Goal: Complete application form: Complete application form

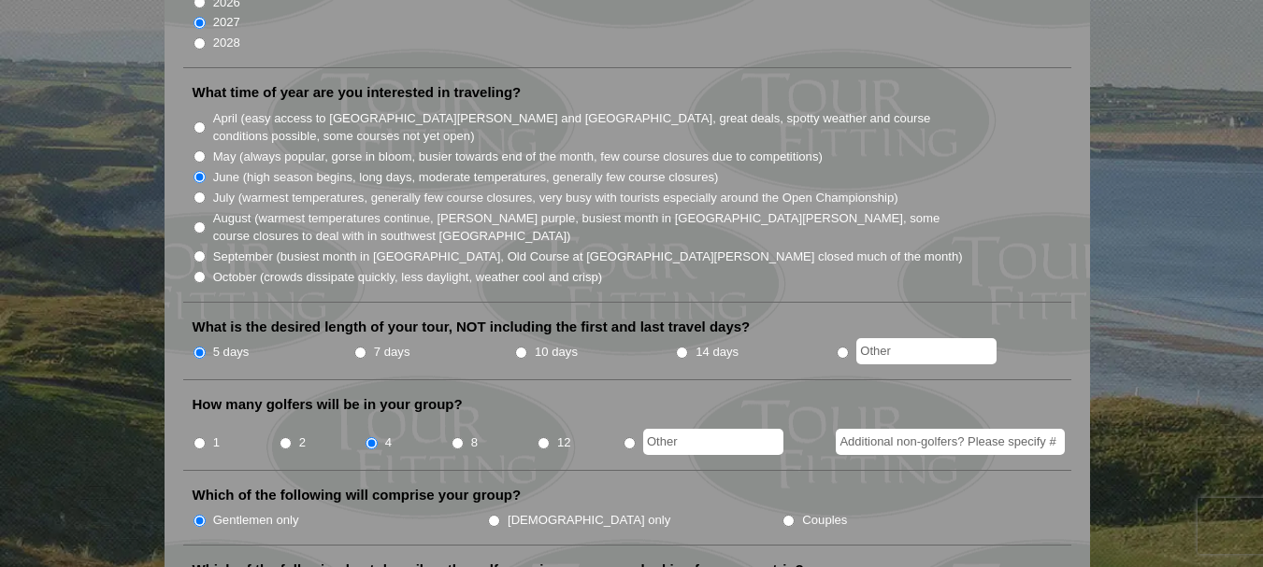
scroll to position [561, 0]
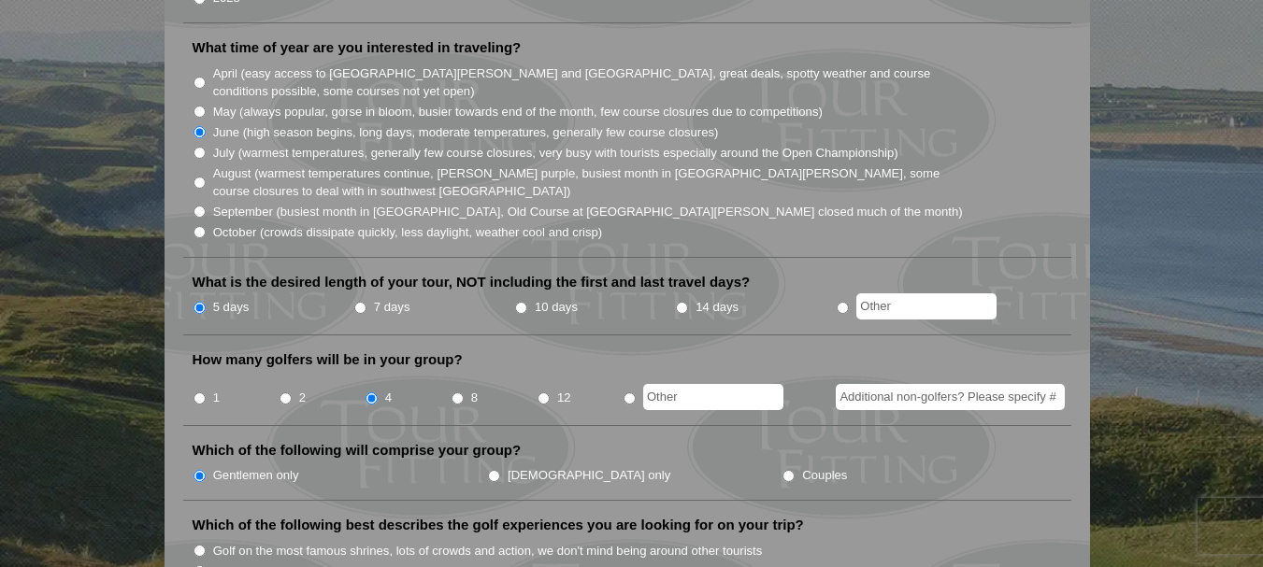
click at [363, 302] on input "7 days" at bounding box center [360, 308] width 12 height 12
radio input "true"
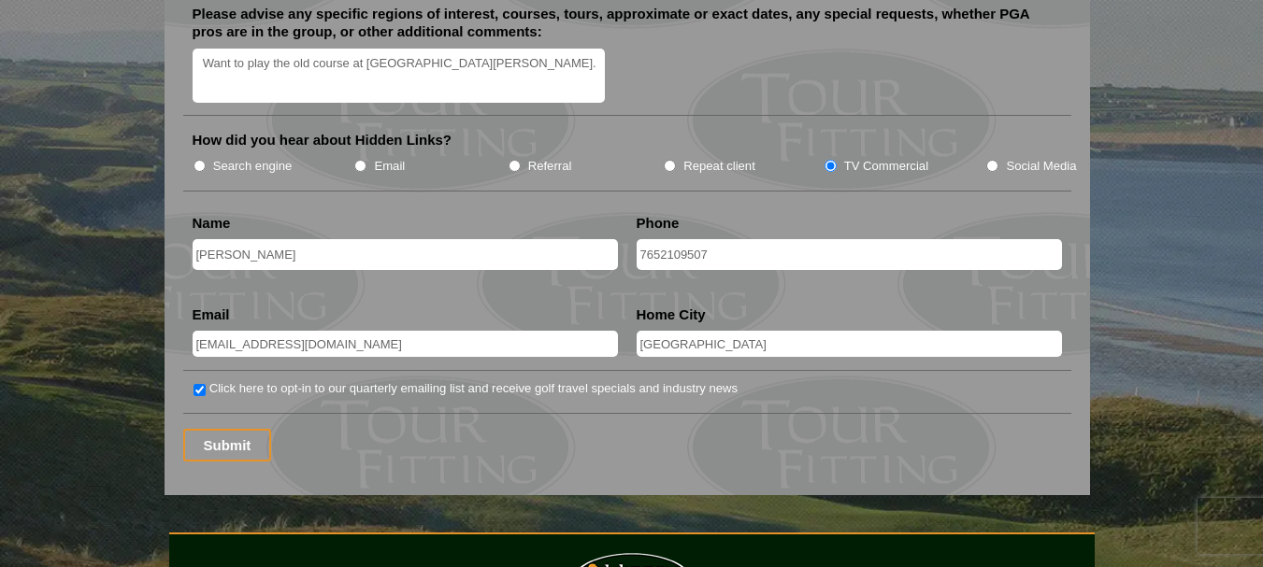
scroll to position [2430, 0]
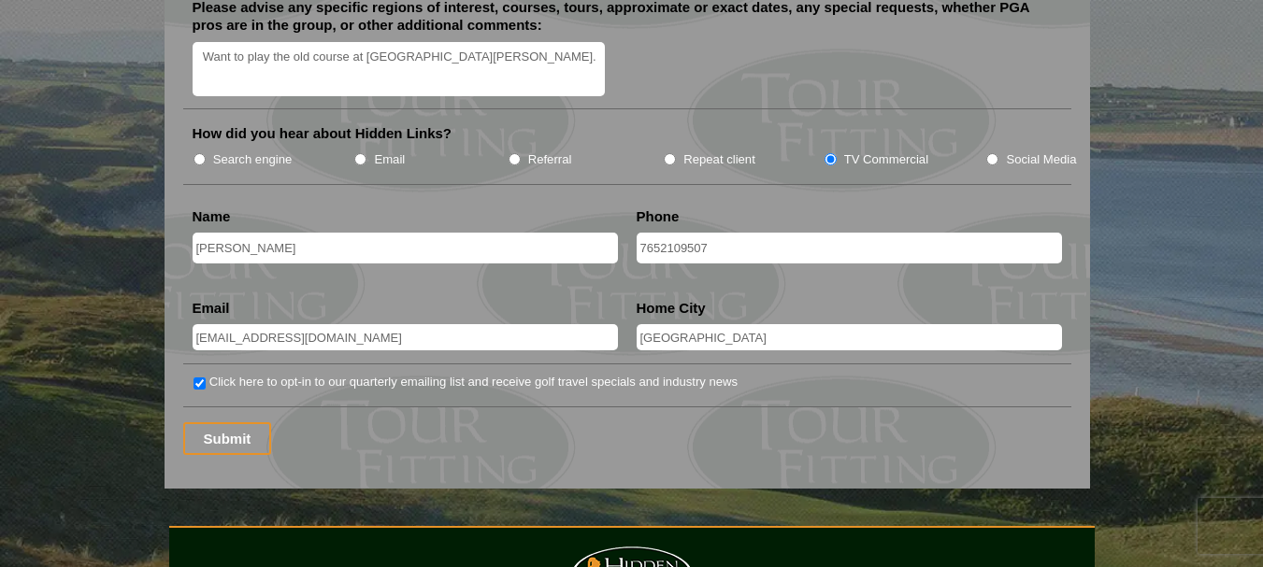
click at [643, 233] on input "7652109507" at bounding box center [848, 248] width 425 height 31
type input "+1 (765) 210-9507"
click at [723, 324] on input "Indianapolis" at bounding box center [848, 337] width 425 height 26
type input "Indianapolis, IN USA"
click at [216, 422] on input "Submit" at bounding box center [227, 438] width 89 height 33
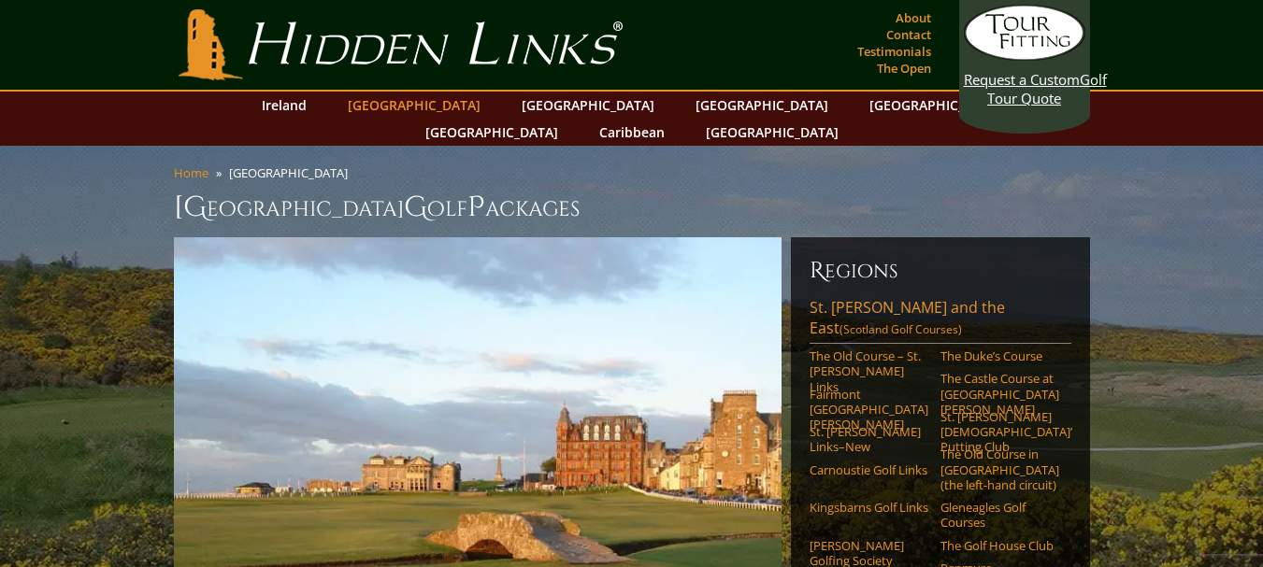
click at [427, 107] on link "[GEOGRAPHIC_DATA]" at bounding box center [413, 105] width 151 height 27
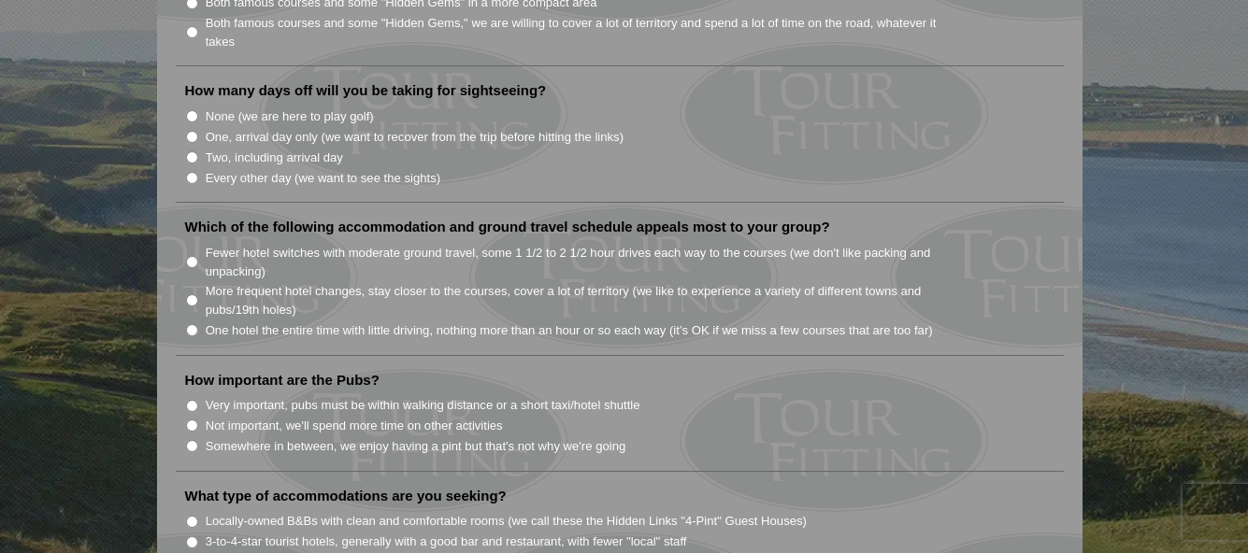
scroll to position [841, 0]
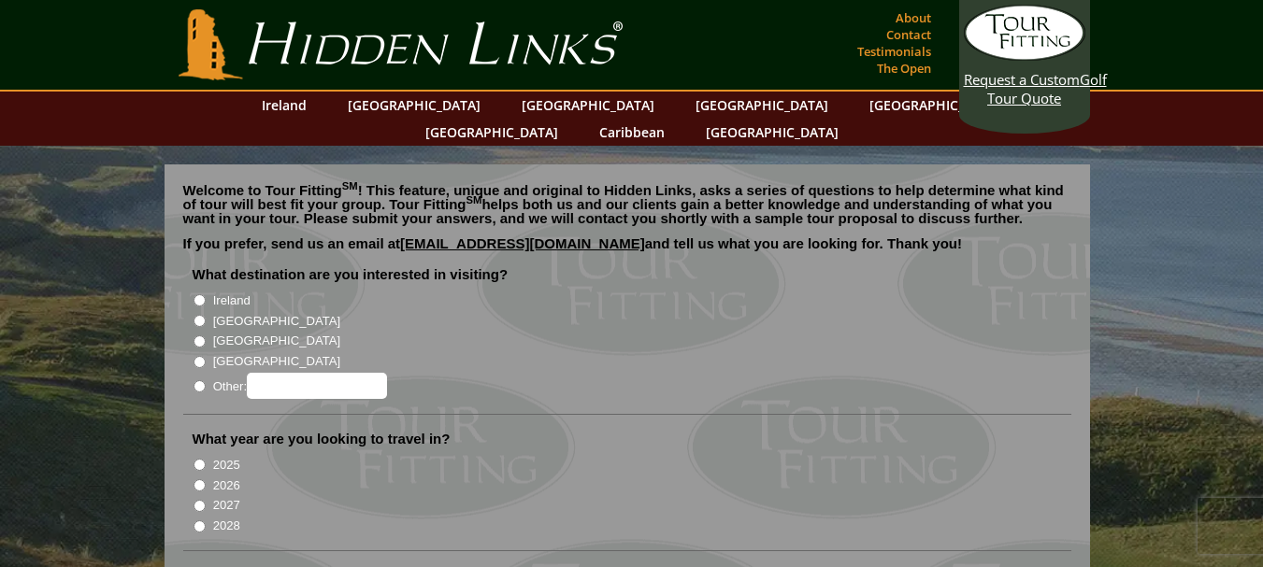
click at [203, 315] on input "[GEOGRAPHIC_DATA]" at bounding box center [199, 321] width 12 height 12
radio input "true"
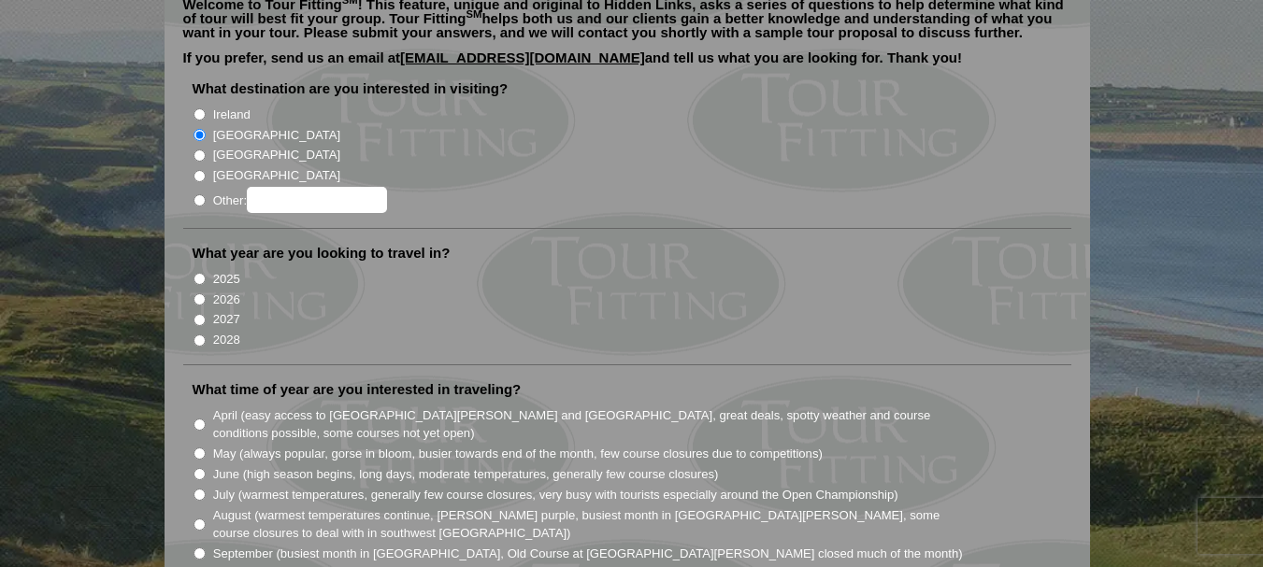
scroll to position [187, 0]
click at [203, 293] on input "2026" at bounding box center [199, 299] width 12 height 12
radio input "true"
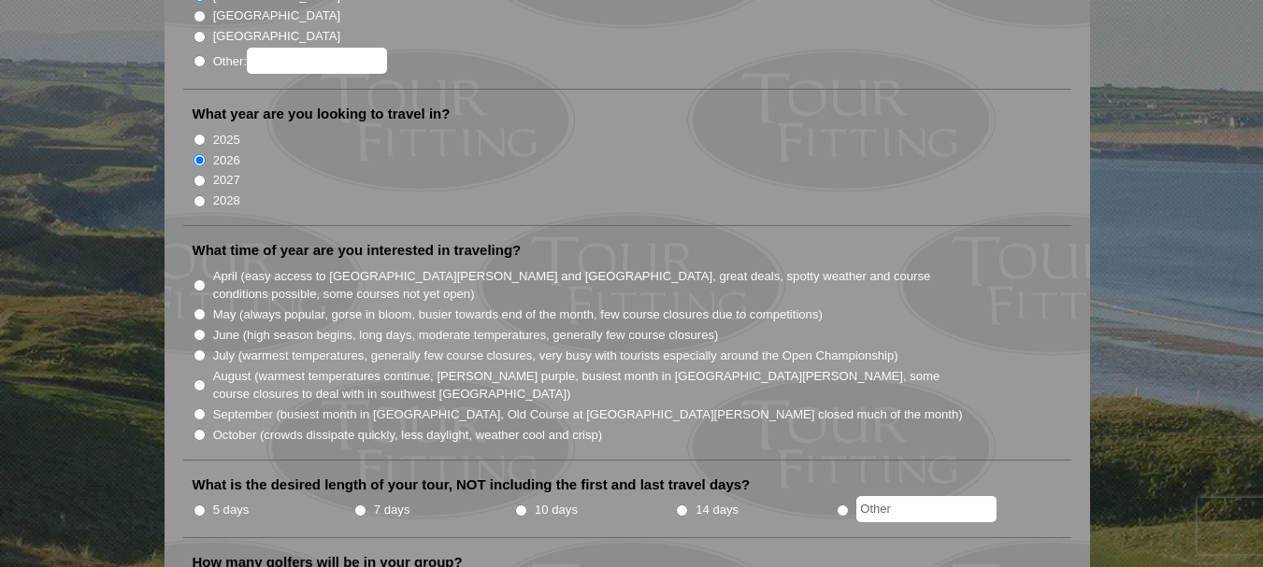
scroll to position [374, 0]
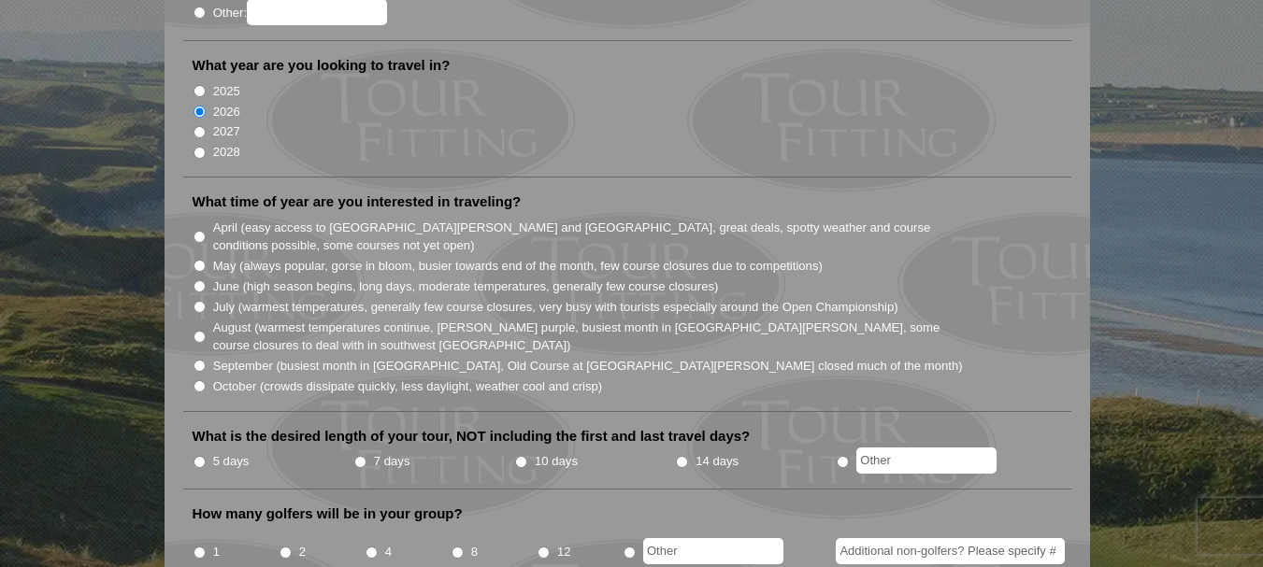
click at [201, 260] on input "May (always popular, gorse in bloom, busier towards end of the month, few cours…" at bounding box center [199, 266] width 12 height 12
radio input "true"
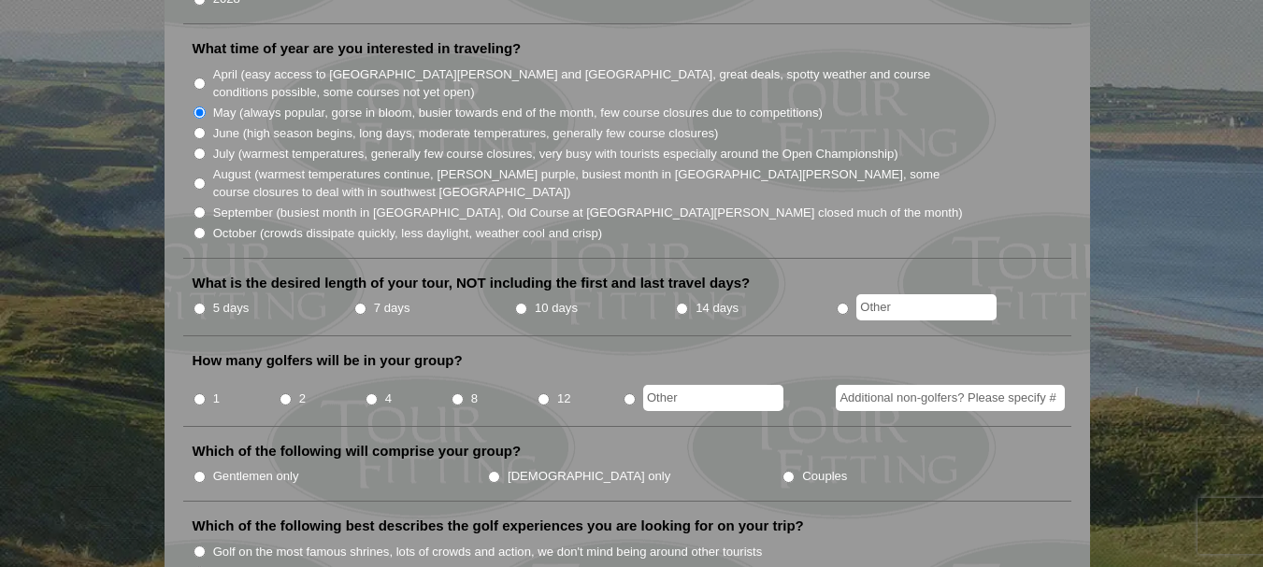
scroll to position [561, 0]
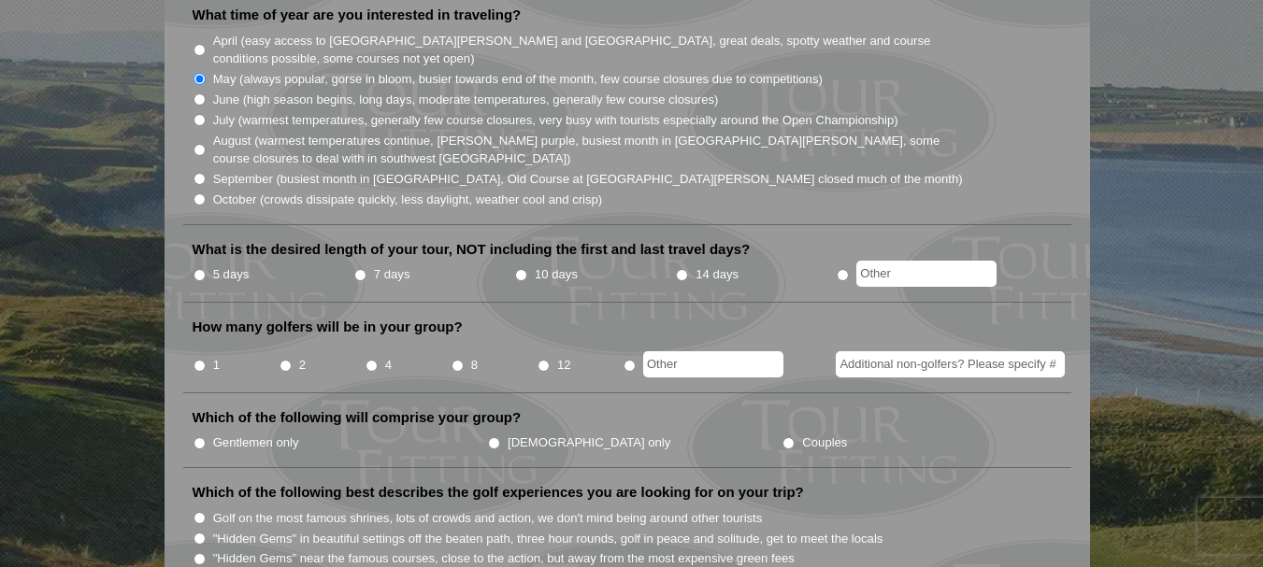
click at [361, 269] on input "7 days" at bounding box center [360, 275] width 12 height 12
radio input "true"
click at [370, 360] on input "4" at bounding box center [371, 366] width 12 height 12
radio input "true"
click at [195, 437] on input "Gentlemen only" at bounding box center [199, 443] width 12 height 12
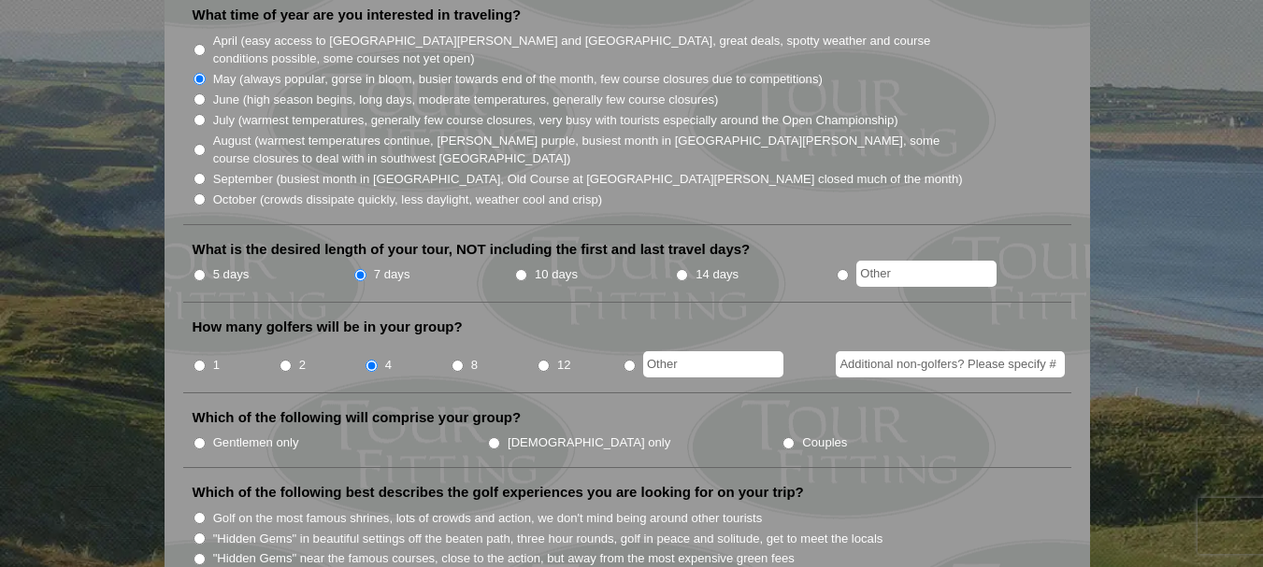
radio input "true"
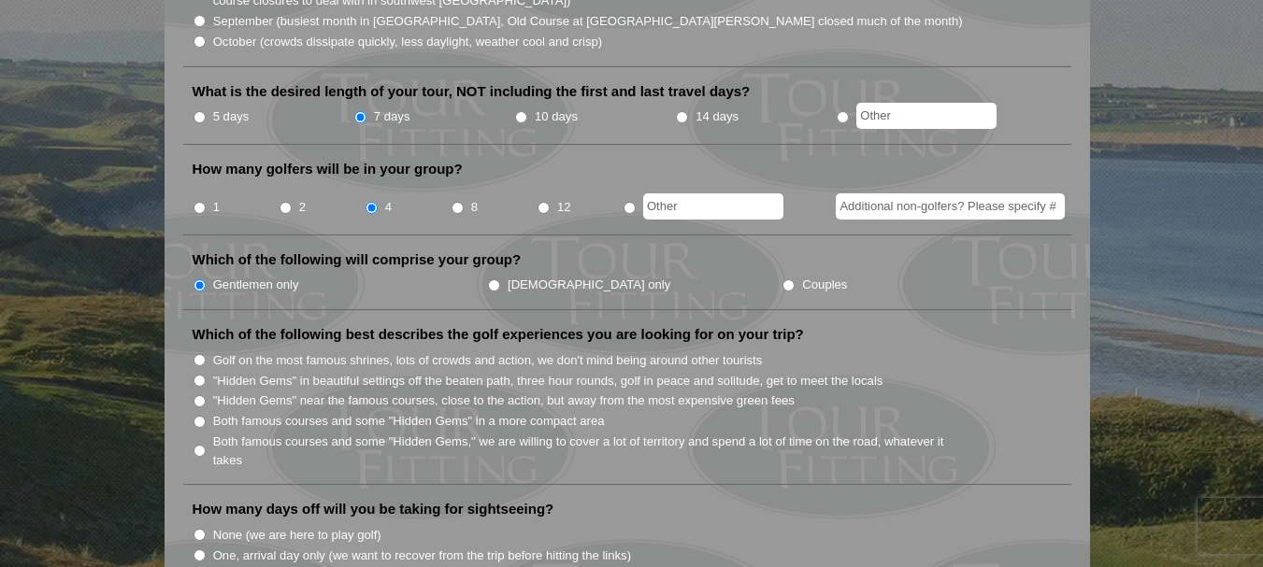
scroll to position [748, 0]
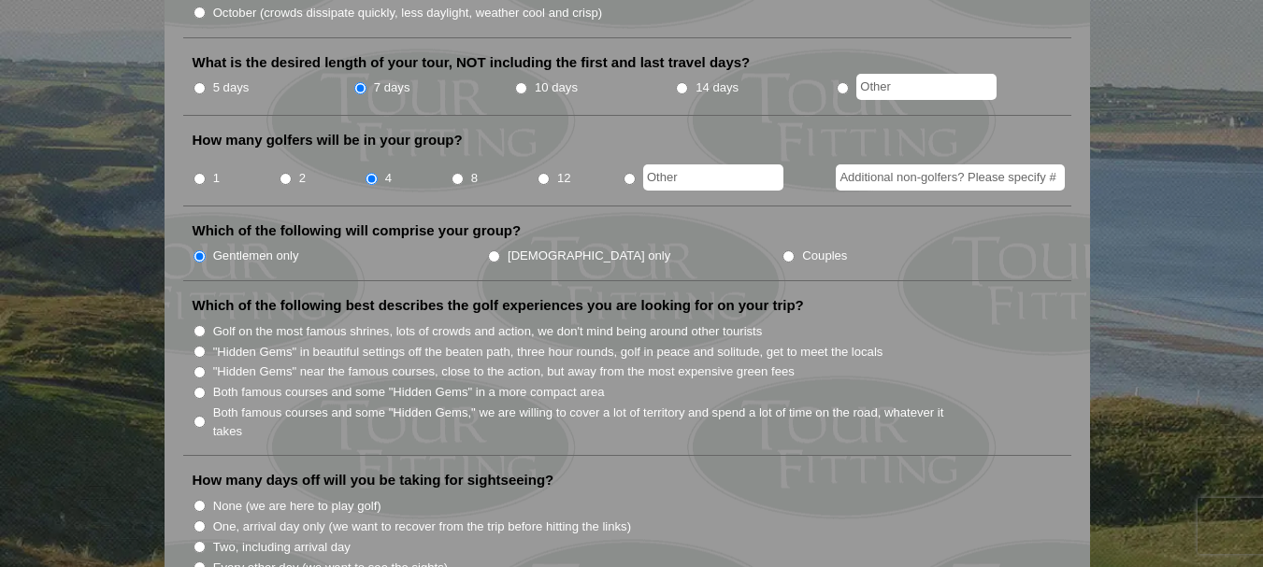
click at [203, 387] on input "Both famous courses and some "Hidden Gems" in a more compact area" at bounding box center [199, 393] width 12 height 12
radio input "true"
click at [203, 387] on input "Both famous courses and some "Hidden Gems" in a more compact area" at bounding box center [199, 393] width 12 height 12
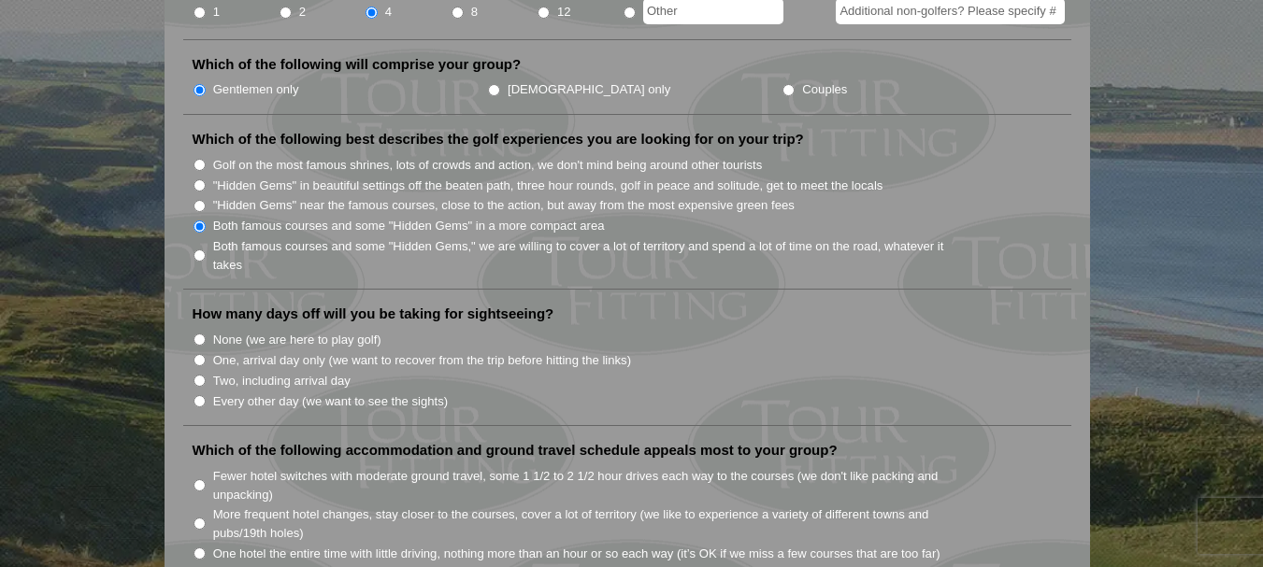
scroll to position [935, 0]
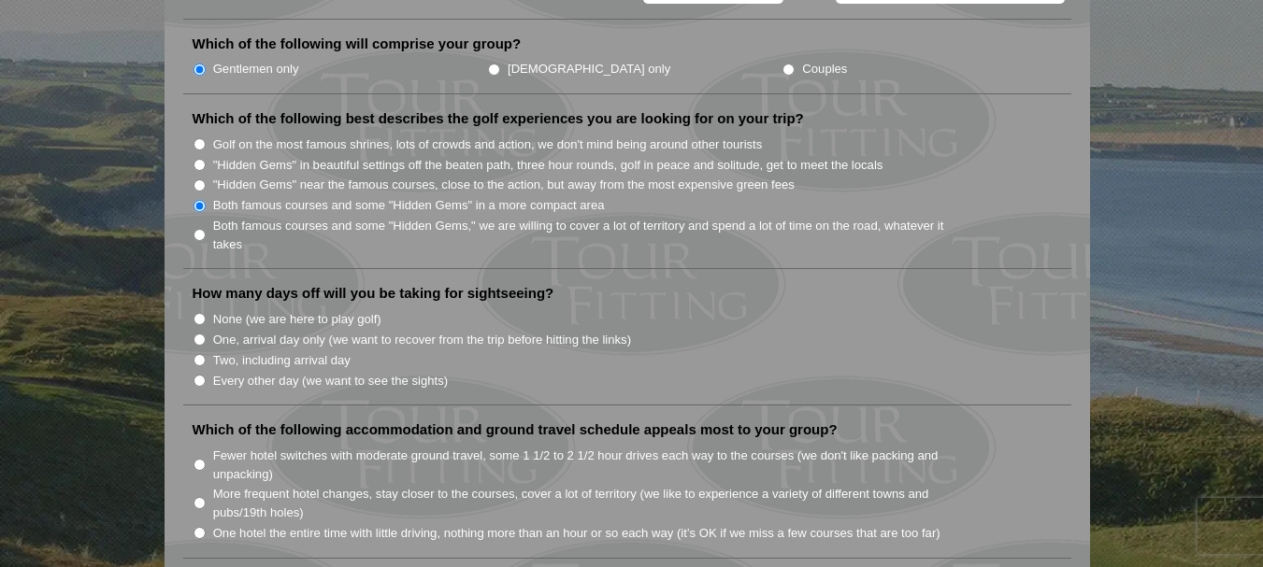
click at [201, 354] on input "Two, including arrival day" at bounding box center [199, 360] width 12 height 12
radio input "true"
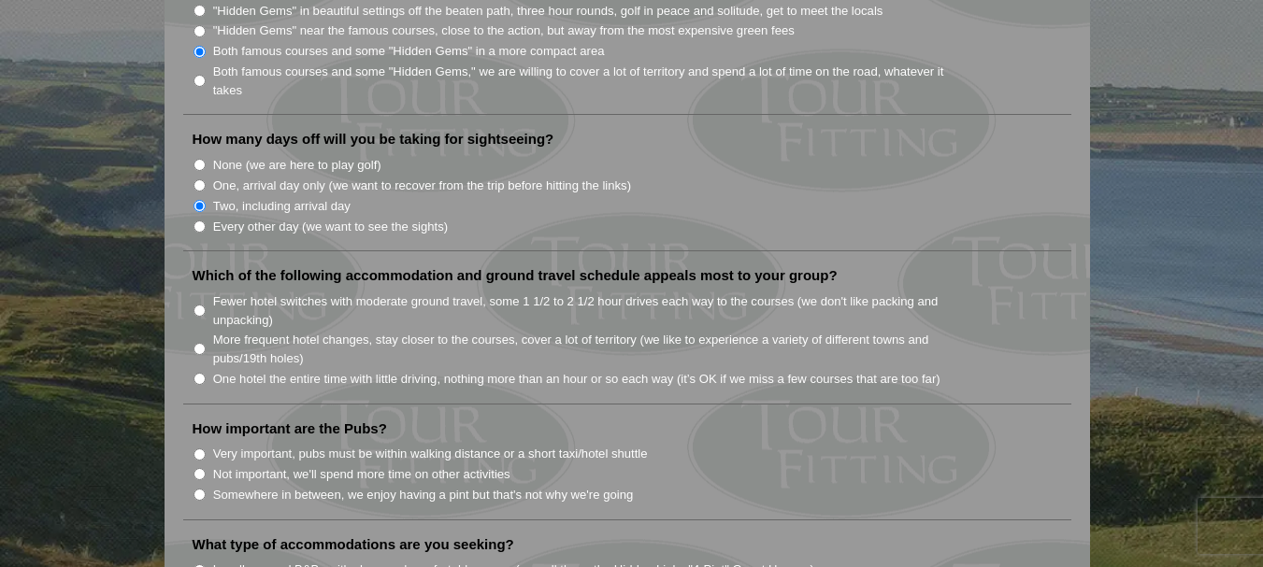
scroll to position [1122, 0]
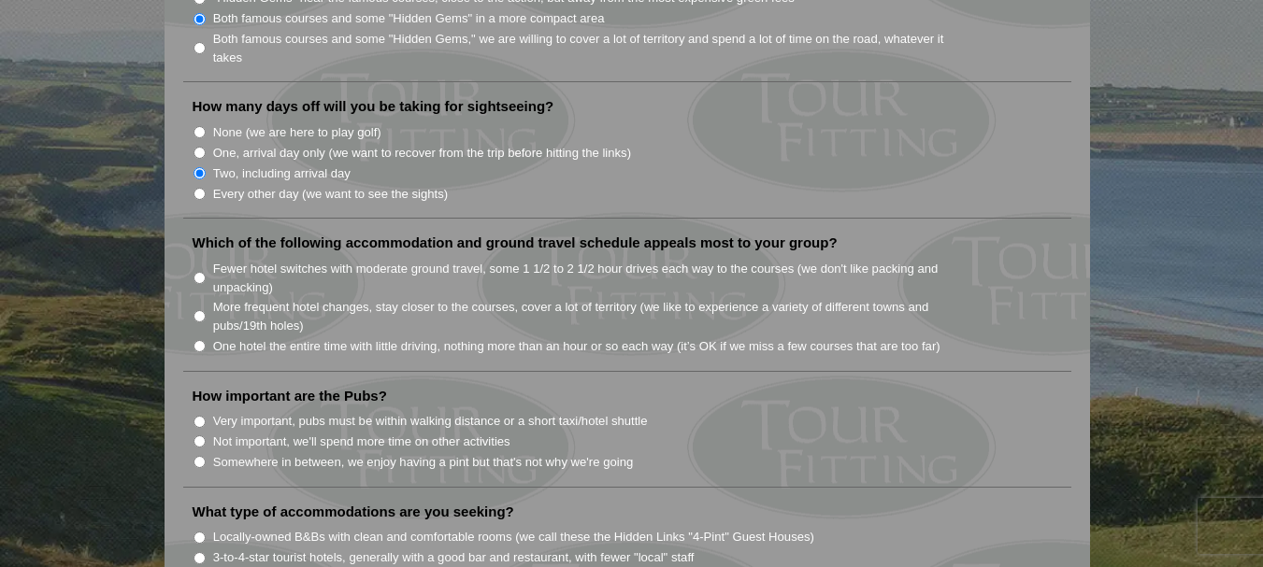
click at [199, 310] on input "More frequent hotel changes, stay closer to the courses, cover a lot of territo…" at bounding box center [199, 316] width 12 height 12
radio input "true"
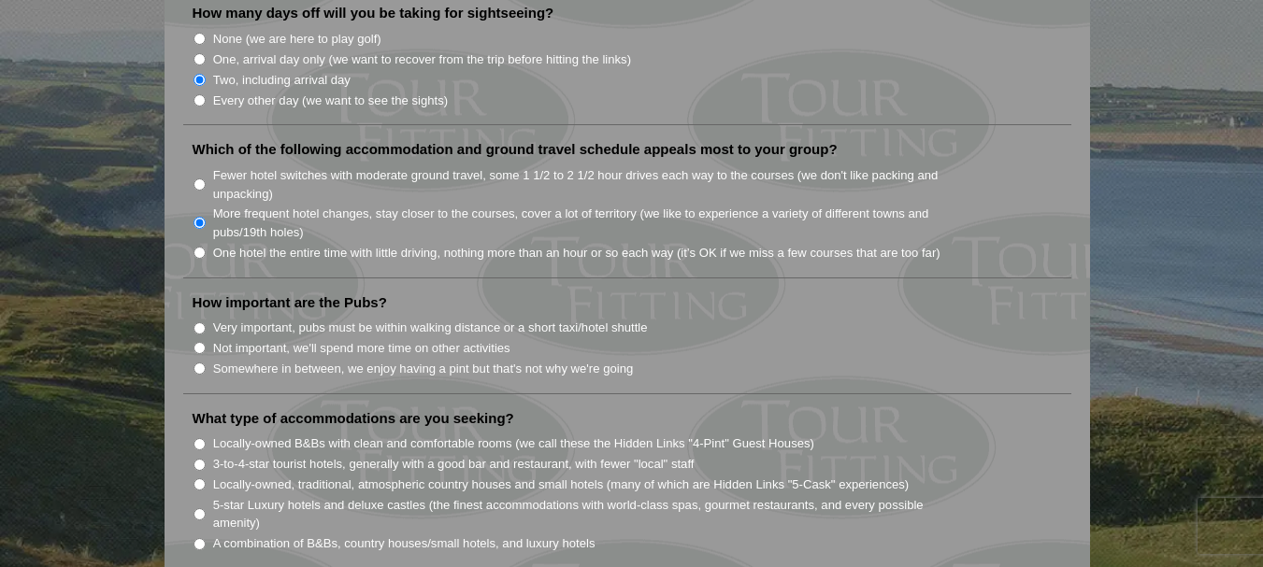
scroll to position [1308, 0]
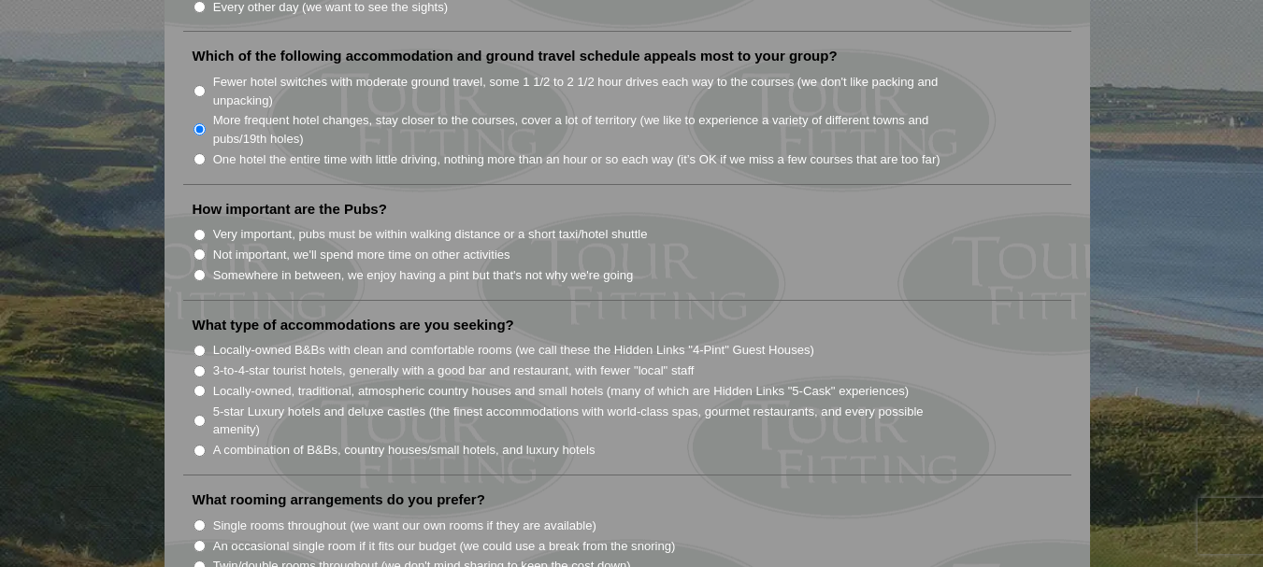
click at [196, 269] on input "Somewhere in between, we enjoy having a pint but that's not why we're going" at bounding box center [199, 275] width 12 height 12
radio input "true"
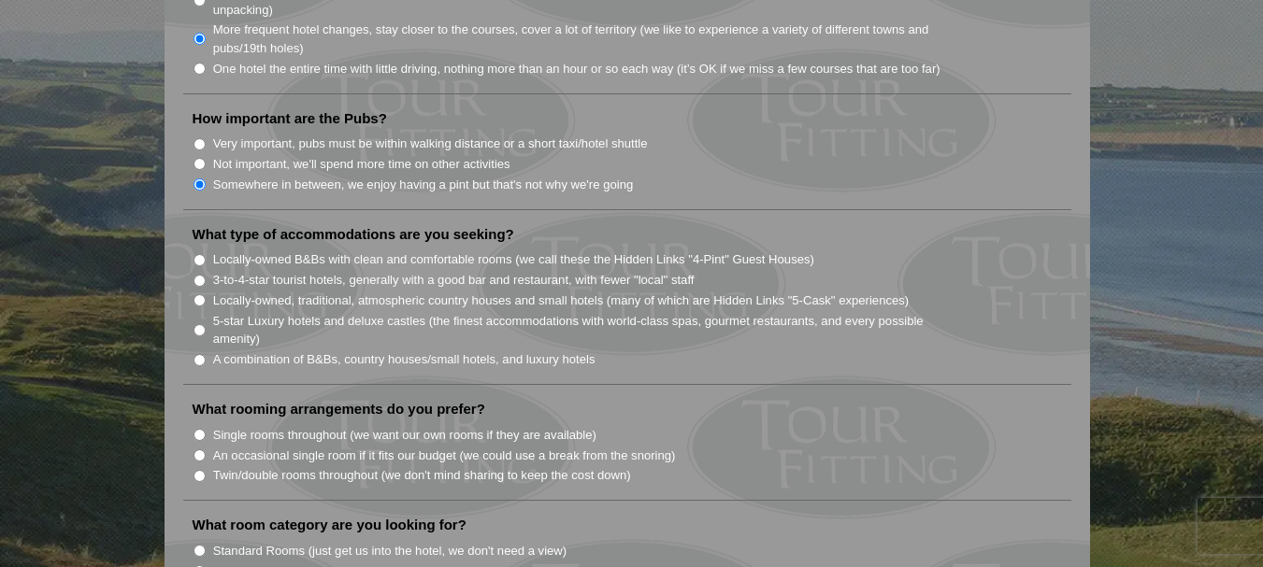
scroll to position [1402, 0]
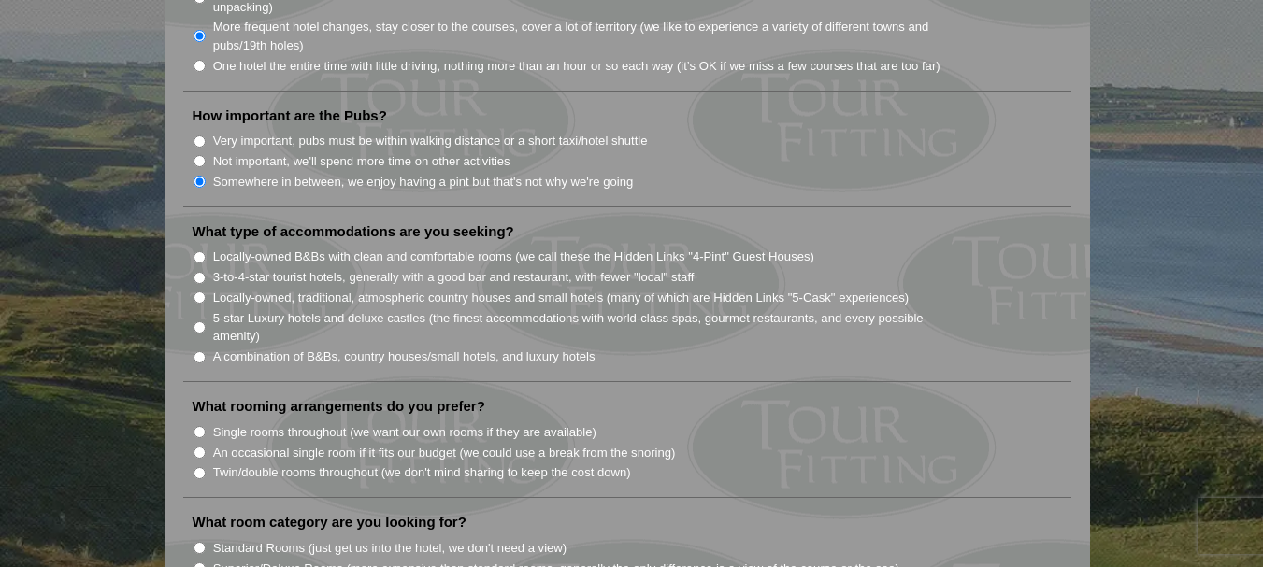
click at [197, 292] on input "Locally-owned, traditional, atmospheric country houses and small hotels (many o…" at bounding box center [199, 298] width 12 height 12
radio input "true"
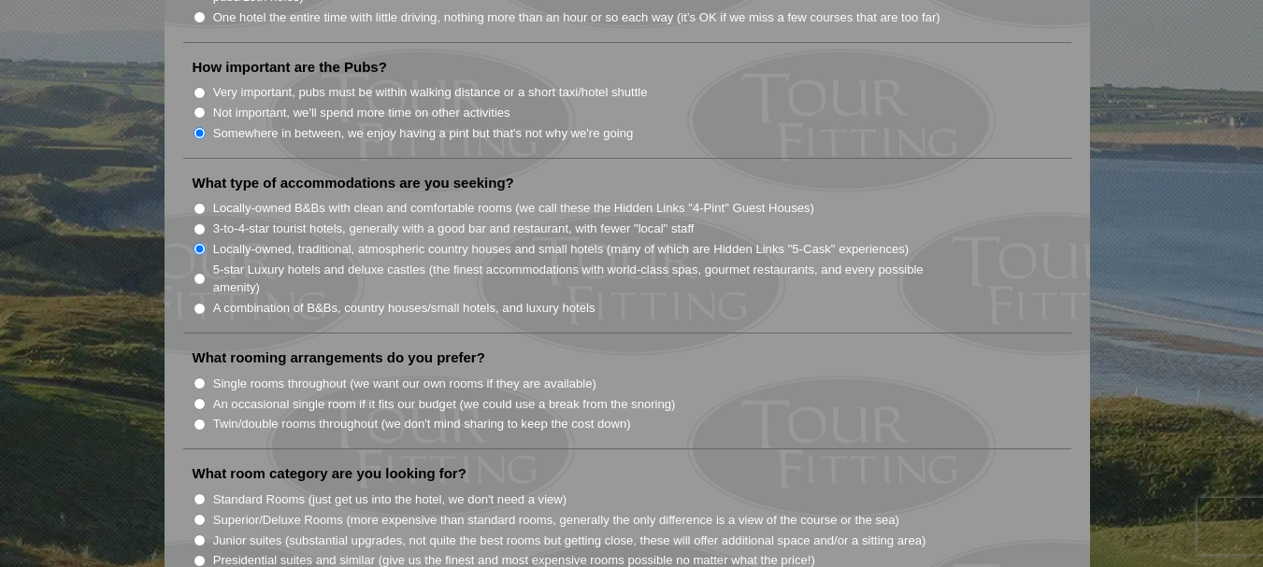
scroll to position [1495, 0]
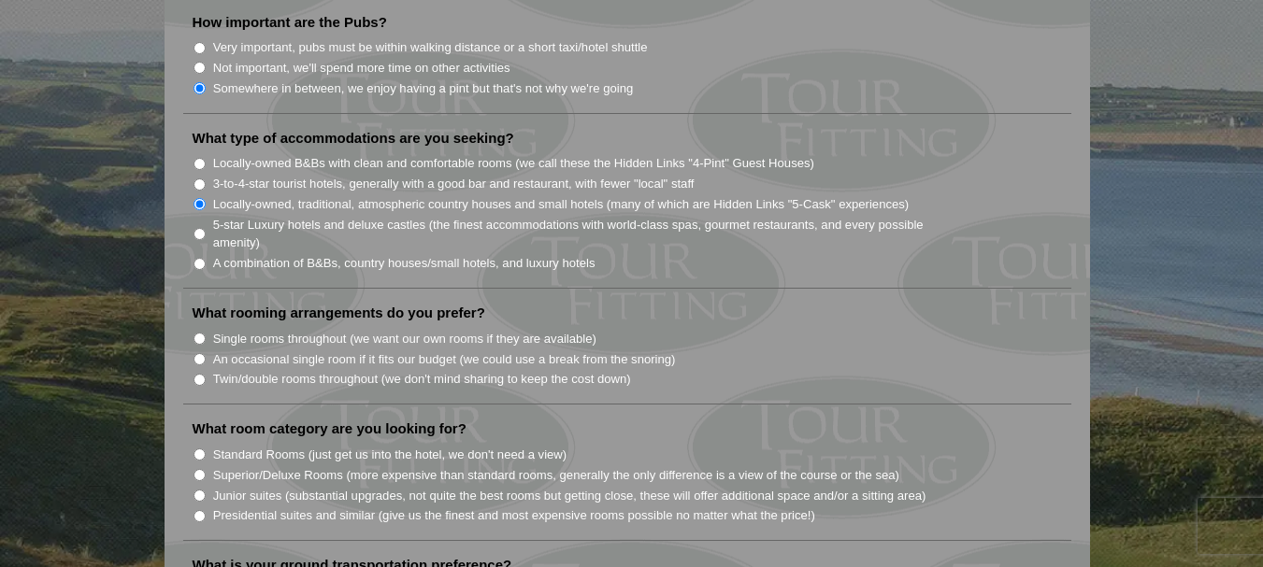
click at [200, 374] on input "Twin/double rooms throughout (we don't mind sharing to keep the cost down)" at bounding box center [199, 380] width 12 height 12
radio input "true"
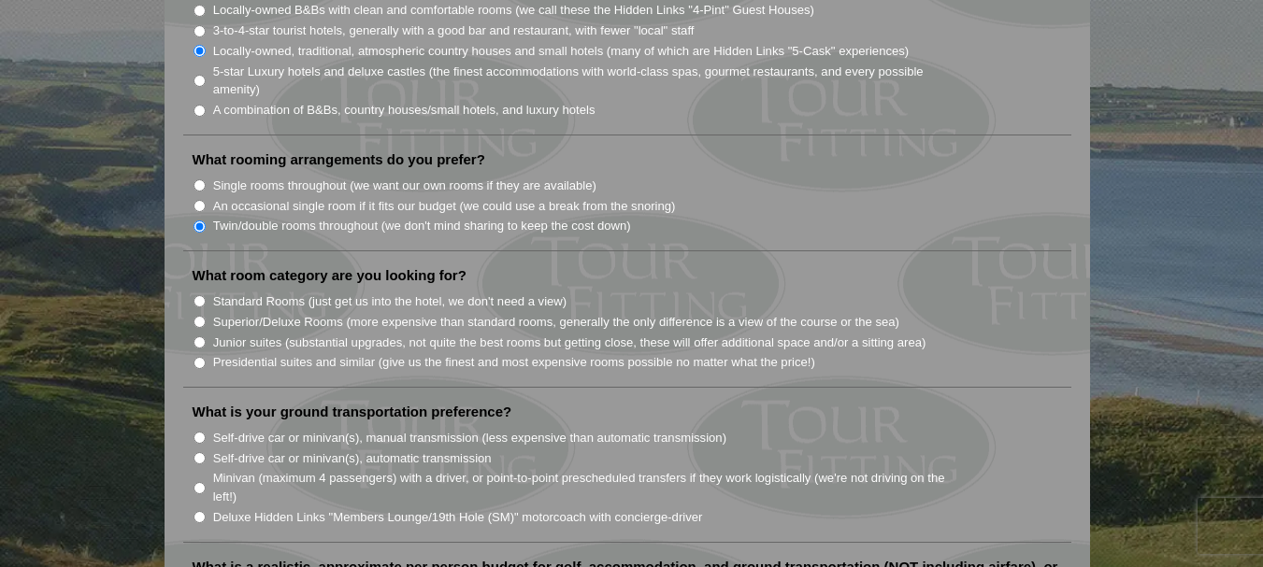
scroll to position [1682, 0]
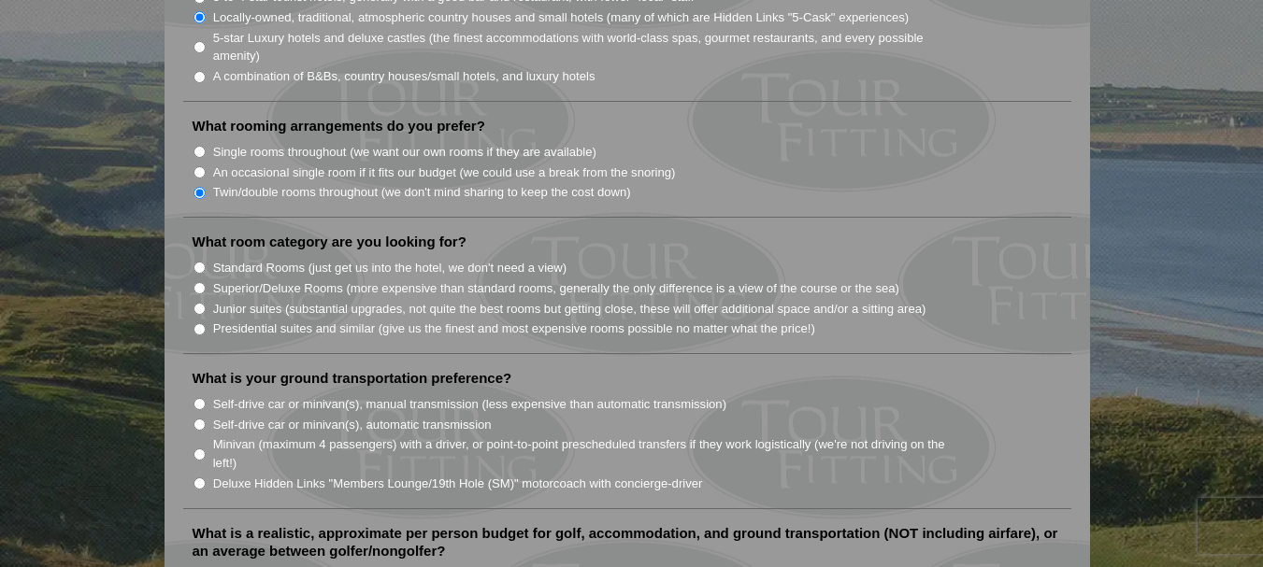
click at [195, 262] on input "Standard Rooms (just get us into the hotel, we don't need a view)" at bounding box center [199, 268] width 12 height 12
radio input "true"
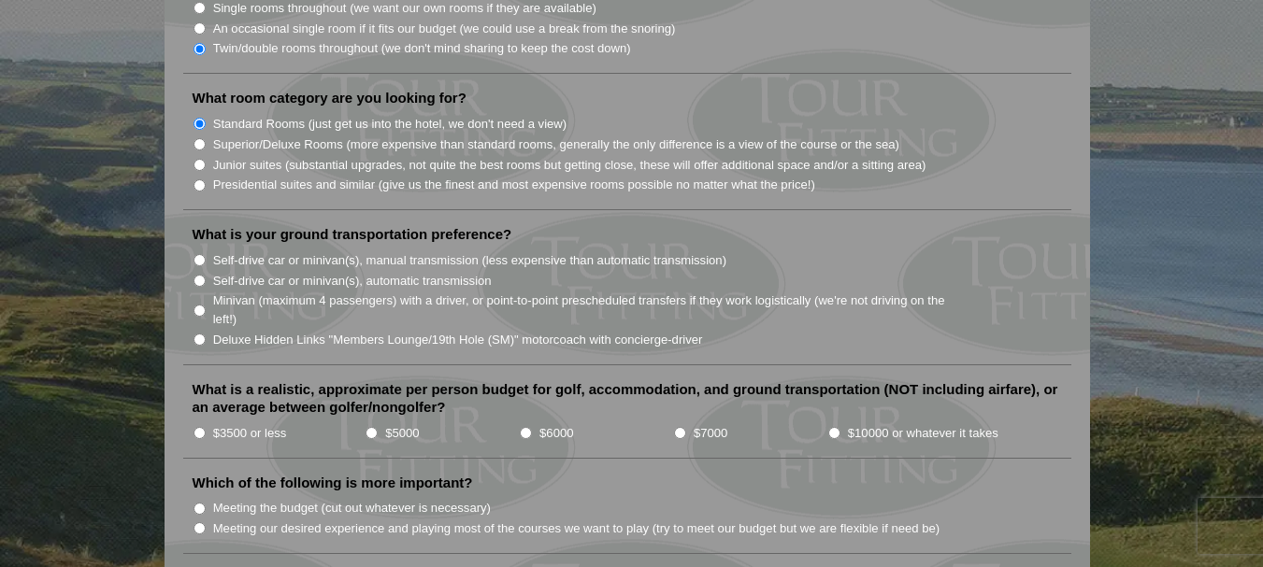
scroll to position [1869, 0]
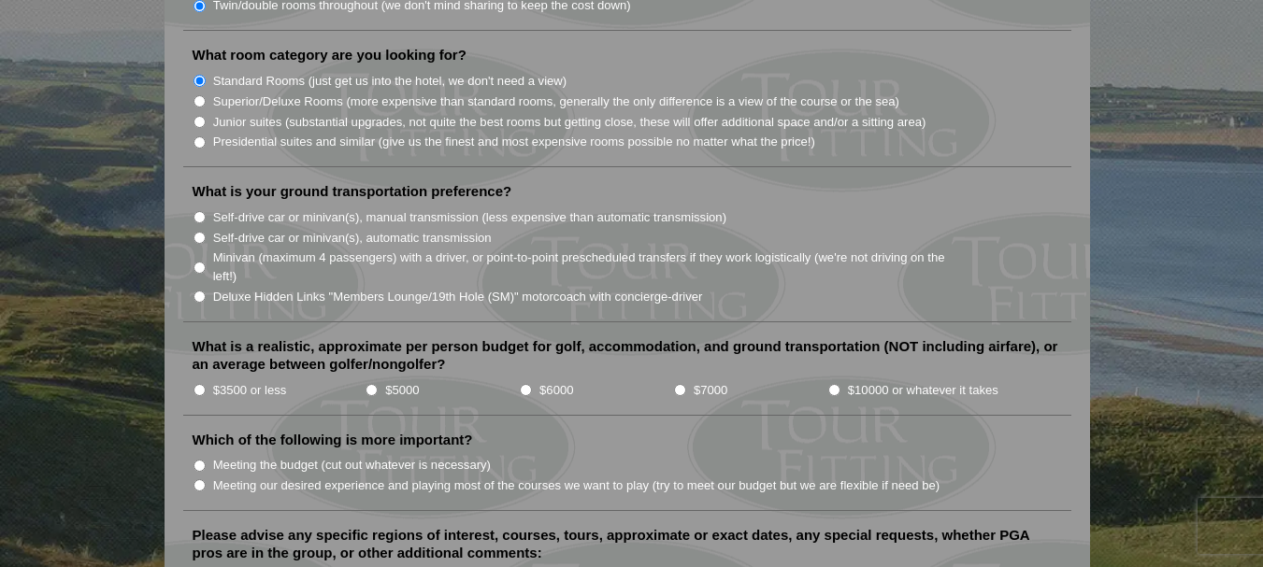
click at [195, 262] on input "Minivan (maximum 4 passengers) with a driver, or point-to-point prescheduled tr…" at bounding box center [199, 268] width 12 height 12
radio input "true"
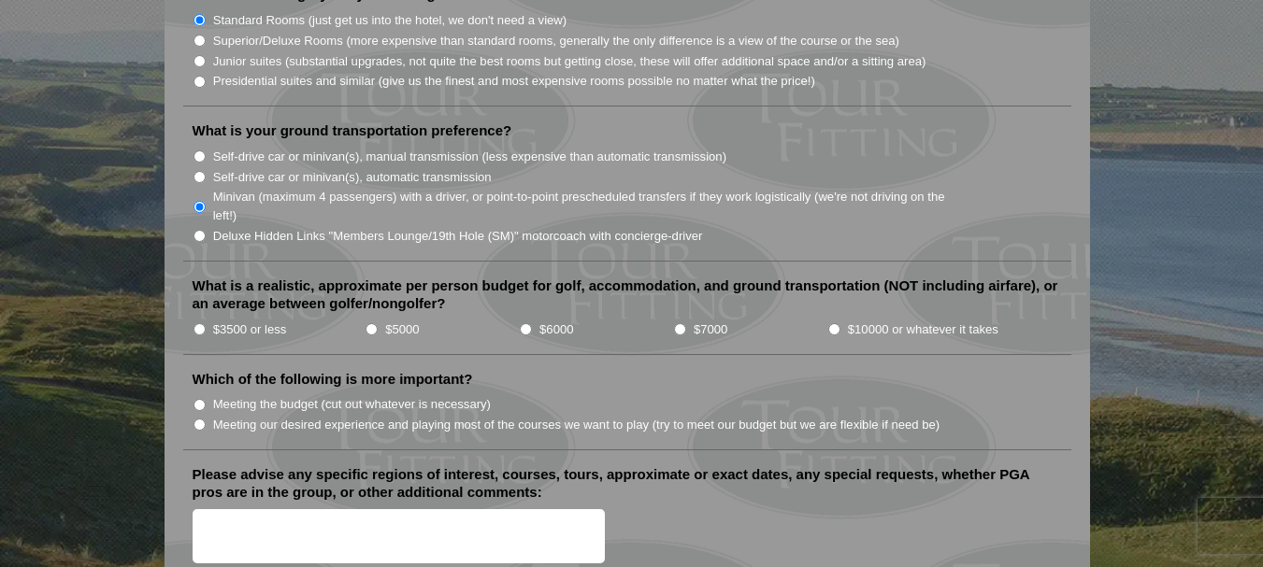
scroll to position [1963, 0]
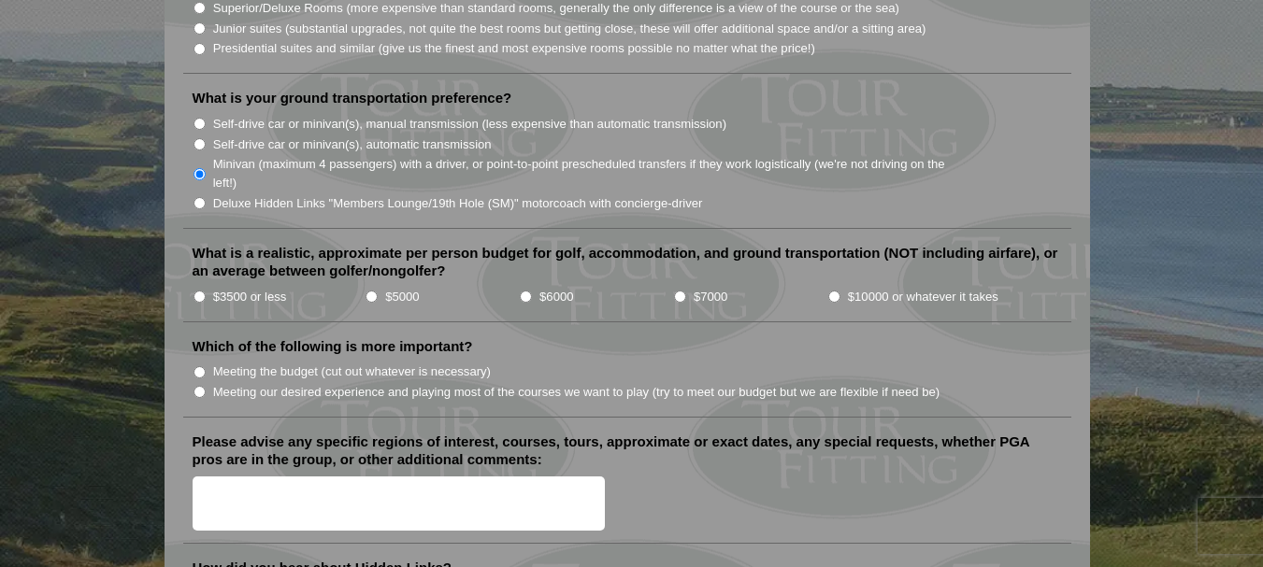
click at [832, 291] on input "$10000 or whatever it takes" at bounding box center [834, 297] width 12 height 12
radio input "true"
click at [199, 386] on input "Meeting our desired experience and playing most of the courses we want to play …" at bounding box center [199, 392] width 12 height 12
radio input "true"
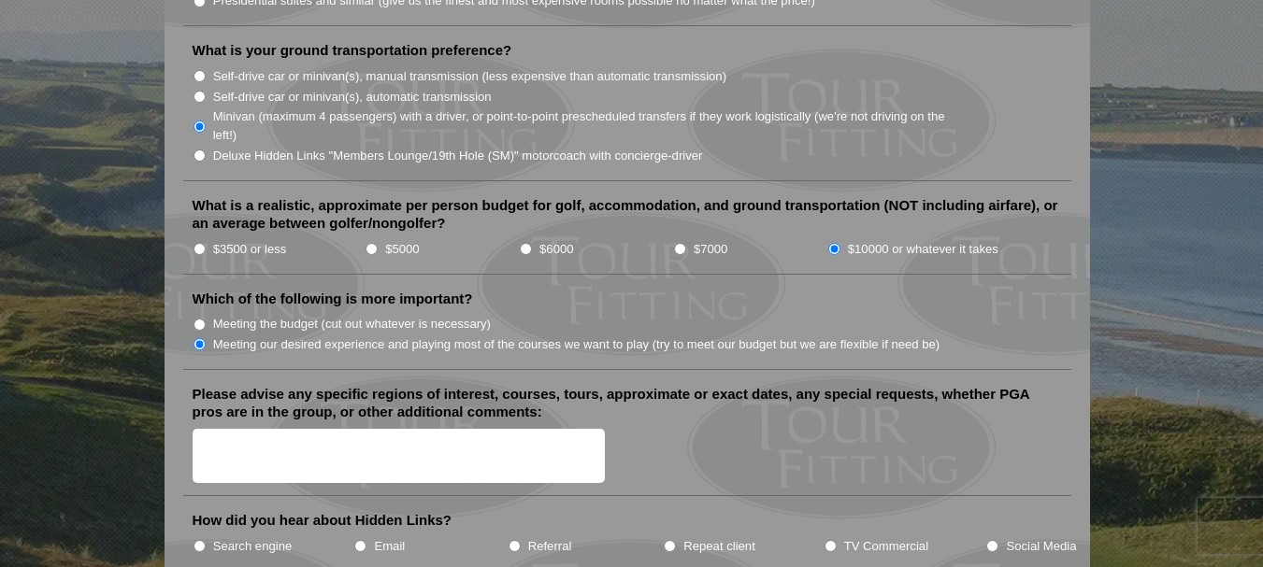
scroll to position [2056, 0]
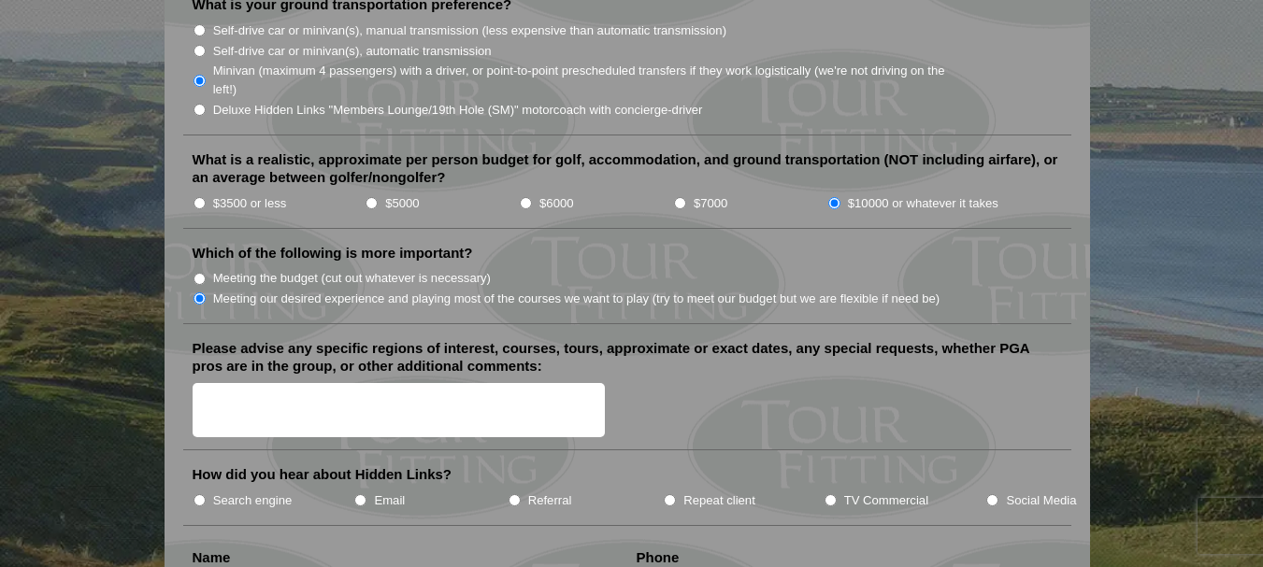
click at [228, 383] on textarea "Please advise any specific regions of interest, courses, tours, approximate or …" at bounding box center [399, 410] width 413 height 55
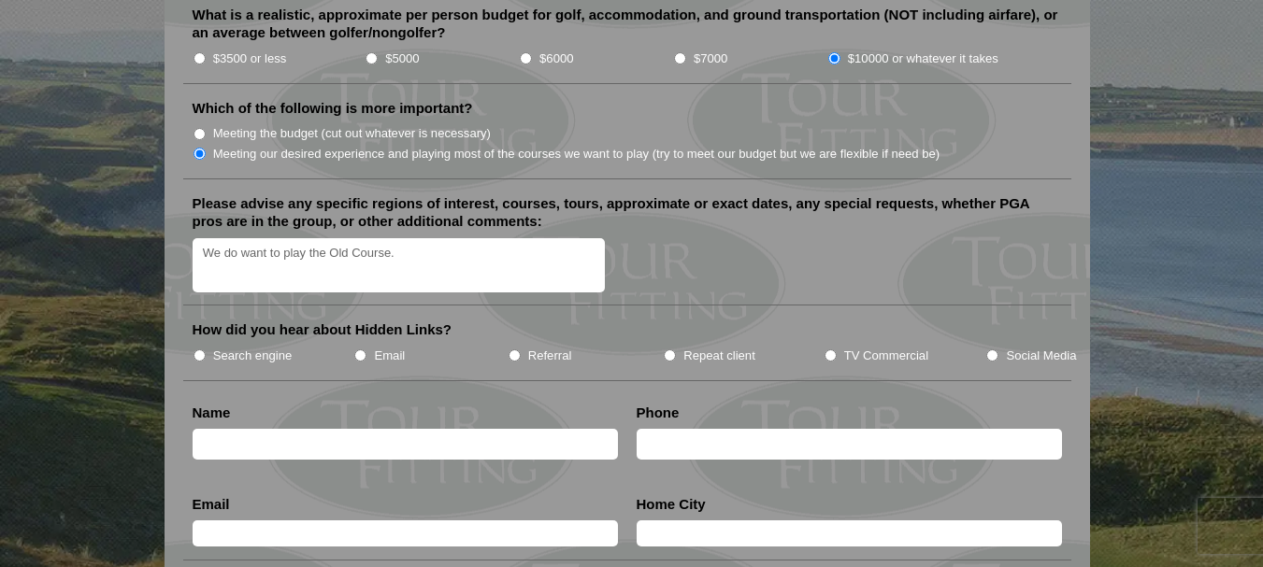
scroll to position [2243, 0]
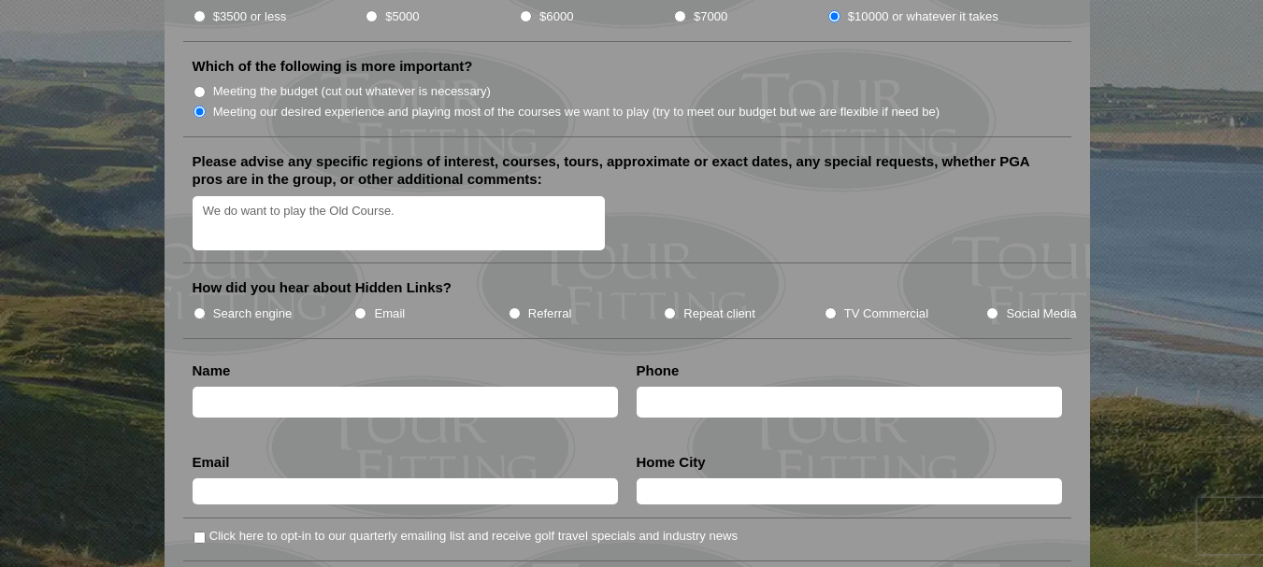
type textarea "We do want to play the Old Course."
click at [347, 387] on input "text" at bounding box center [405, 402] width 425 height 31
type input "Daniel Prichard"
type input "7652109507"
type input "danprichard@hotmail.com"
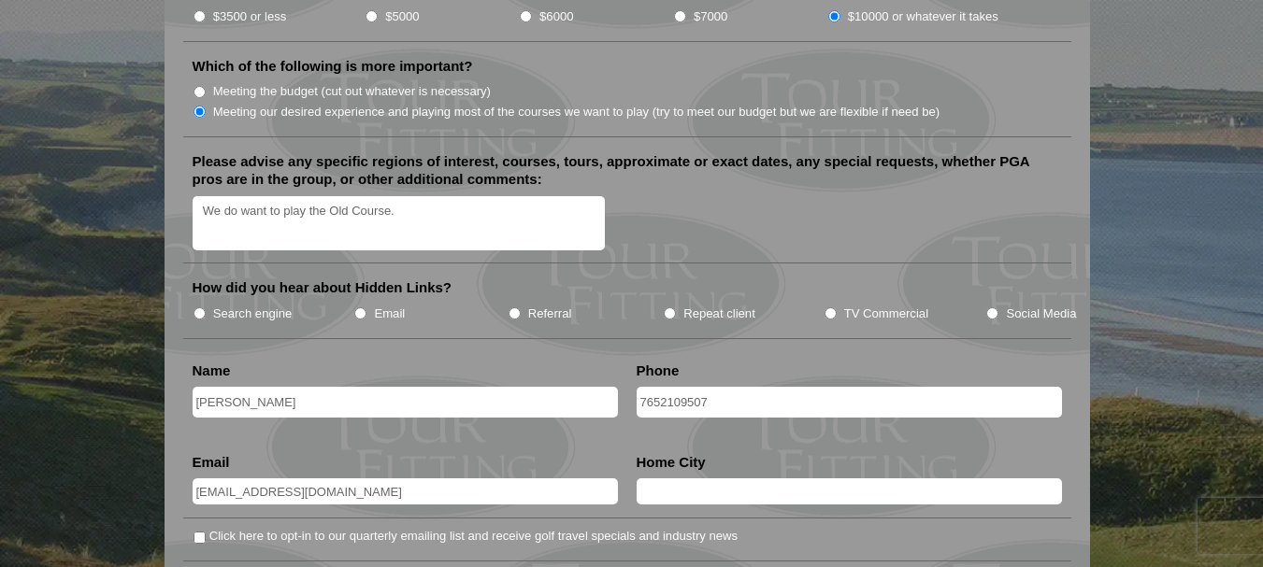
type input "Indianapolis"
click at [639, 387] on input "7652109507" at bounding box center [848, 402] width 425 height 31
type input "+1(765)210-9507"
click at [714, 479] on input "Indianapolis" at bounding box center [848, 492] width 425 height 26
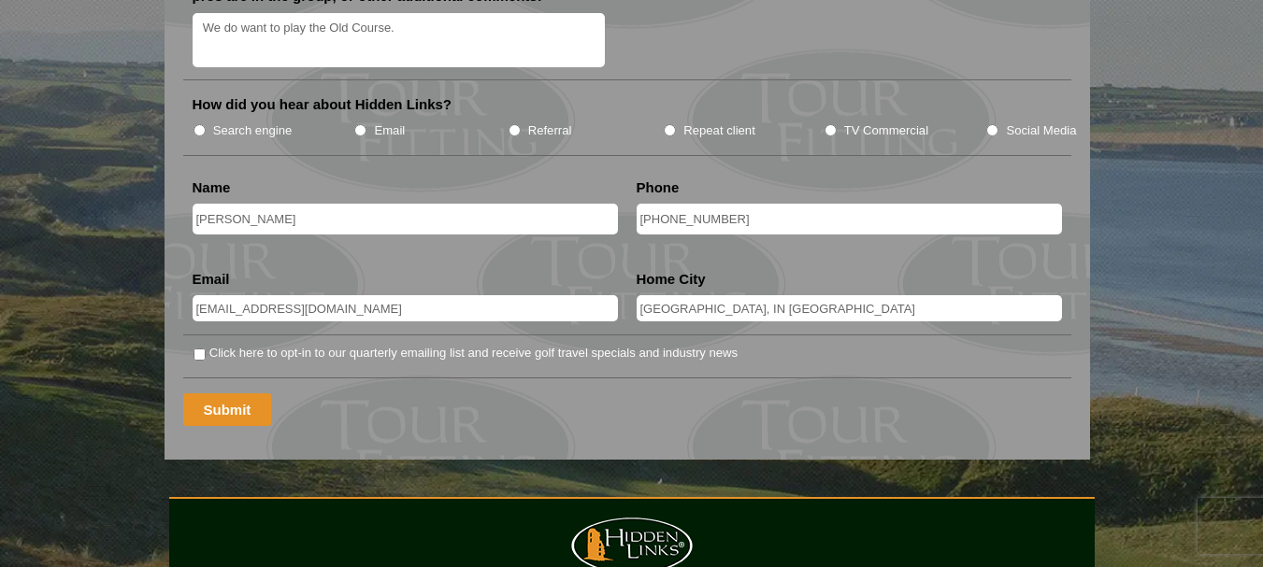
scroll to position [2430, 0]
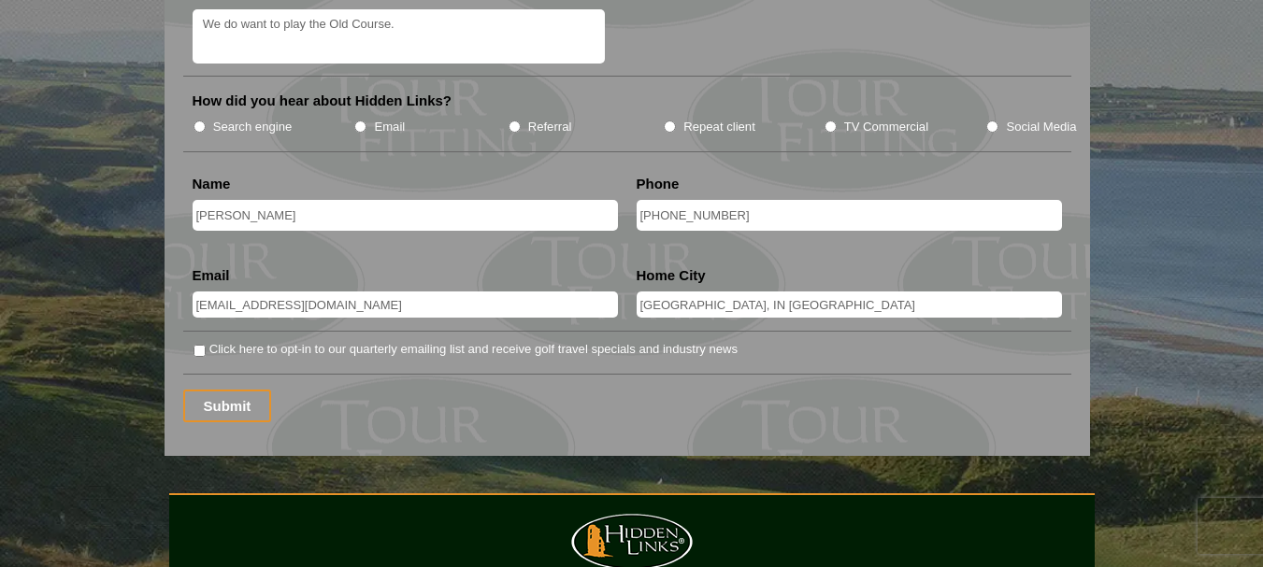
type input "Indianapolis, IN USA"
click at [199, 345] on input "Click here to opt-in to our quarterly emailing list and receive golf travel spe…" at bounding box center [199, 351] width 12 height 12
checkbox input "true"
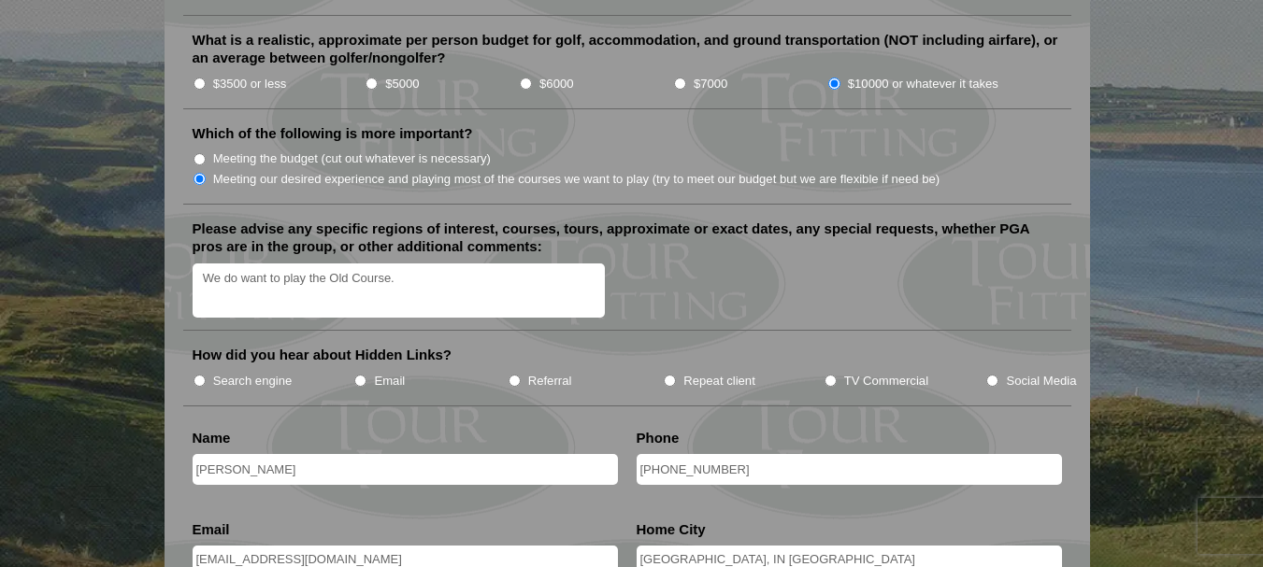
scroll to position [2150, 0]
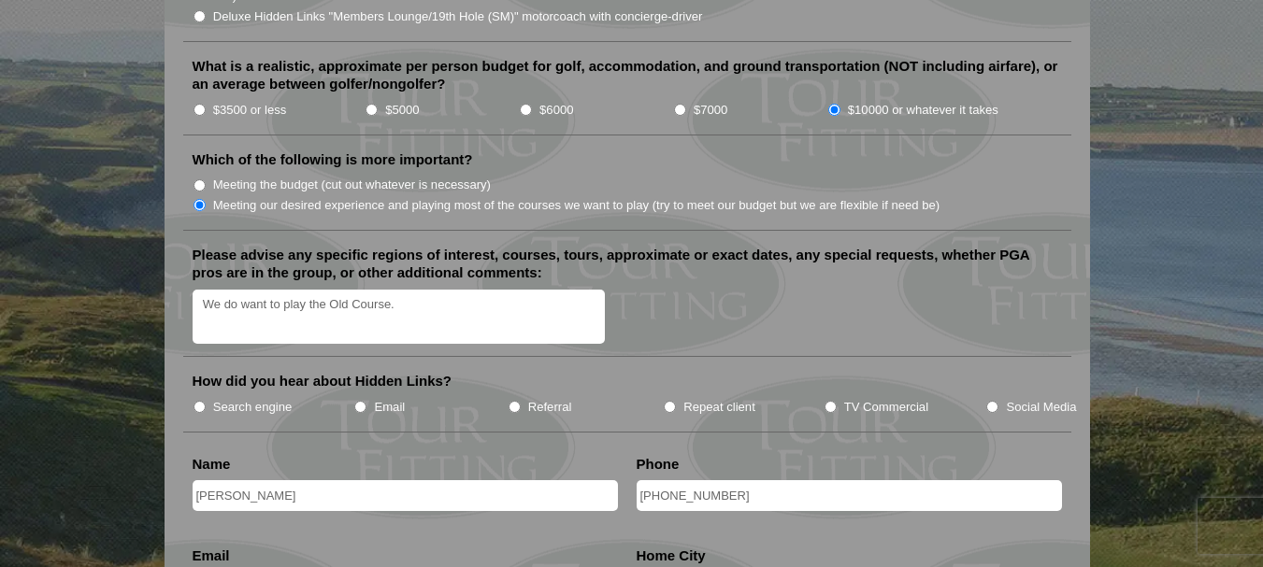
click at [835, 401] on input "TV Commercial" at bounding box center [830, 407] width 12 height 12
radio input "true"
click at [401, 290] on textarea "We do want to play the Old Course." at bounding box center [399, 317] width 413 height 55
click at [427, 290] on textarea "We do want to play the Old Course. Flexable on the" at bounding box center [399, 317] width 413 height 55
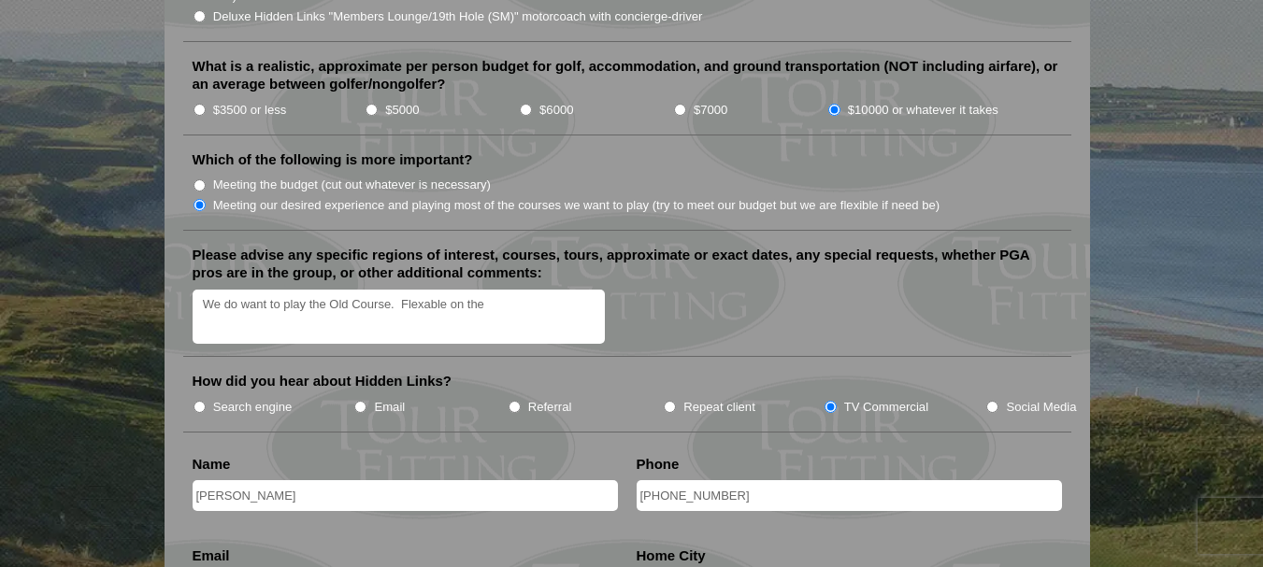
click at [427, 290] on textarea "We do want to play the Old Course. Flexable on the" at bounding box center [399, 317] width 413 height 55
click at [495, 290] on textarea "We do want to play the Old Course. Flexible on the" at bounding box center [399, 317] width 413 height 55
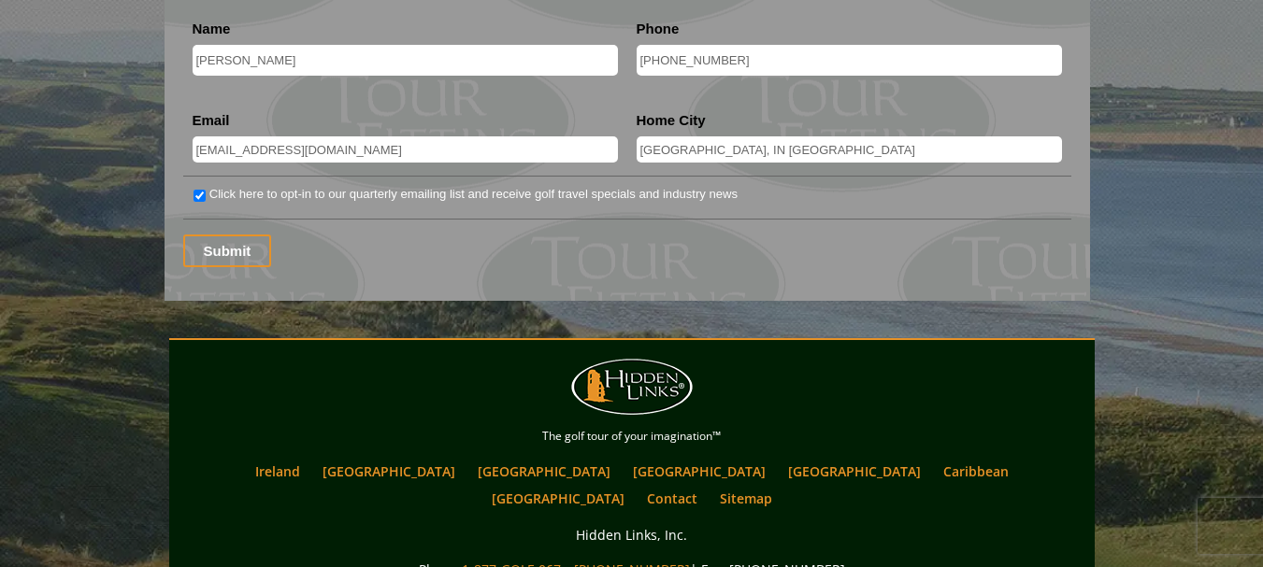
scroll to position [2617, 0]
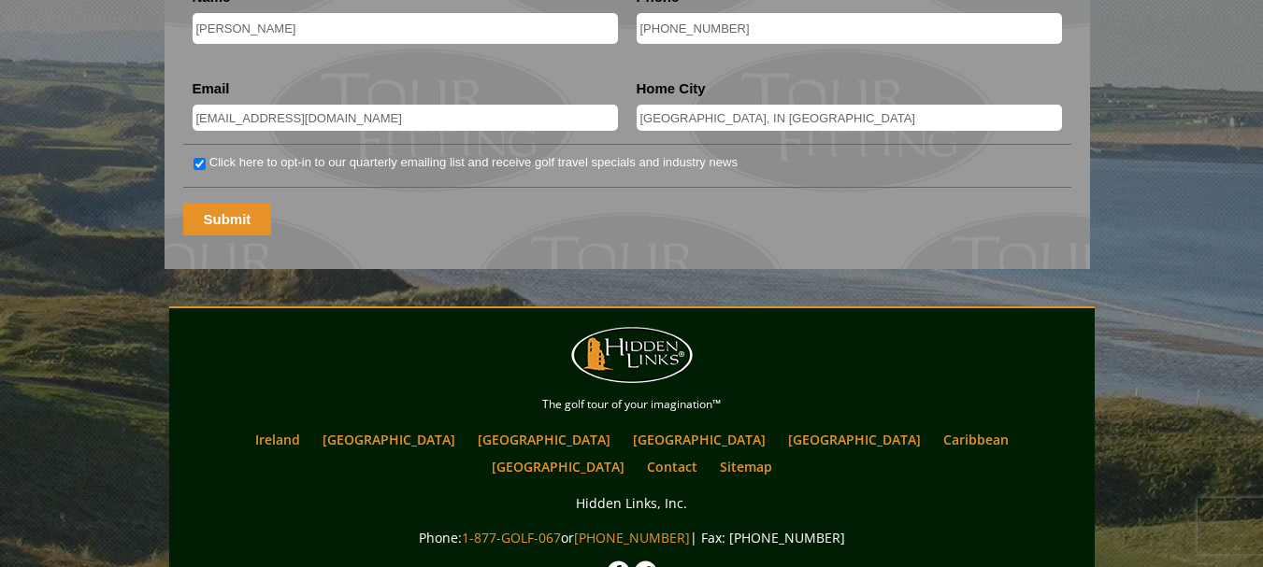
type textarea "We do want to play the Old Course. Flexible on the "hidden Gems" in a compact o…"
click at [225, 203] on input "Submit" at bounding box center [227, 219] width 89 height 33
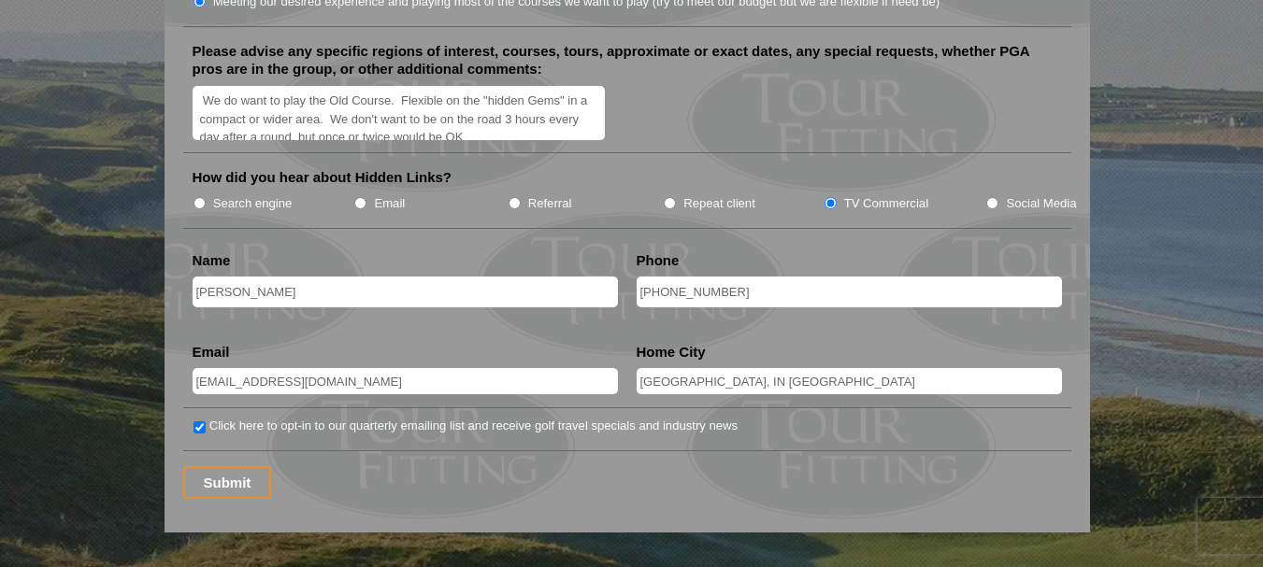
scroll to position [2430, 0]
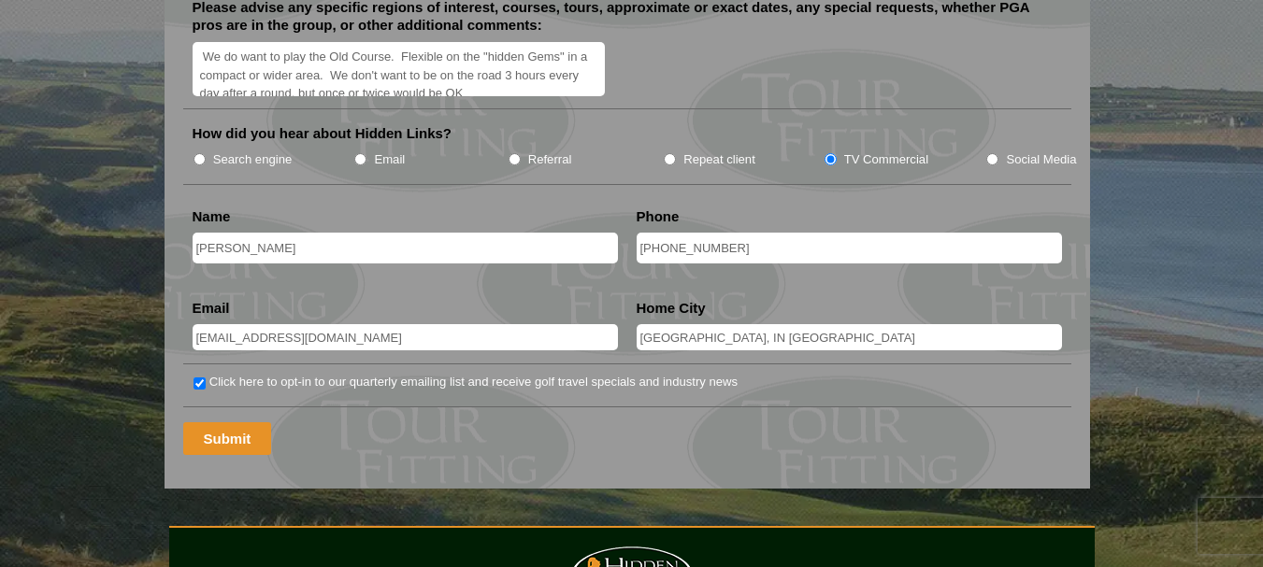
click at [236, 422] on input "Submit" at bounding box center [227, 438] width 89 height 33
